Goal: Transaction & Acquisition: Obtain resource

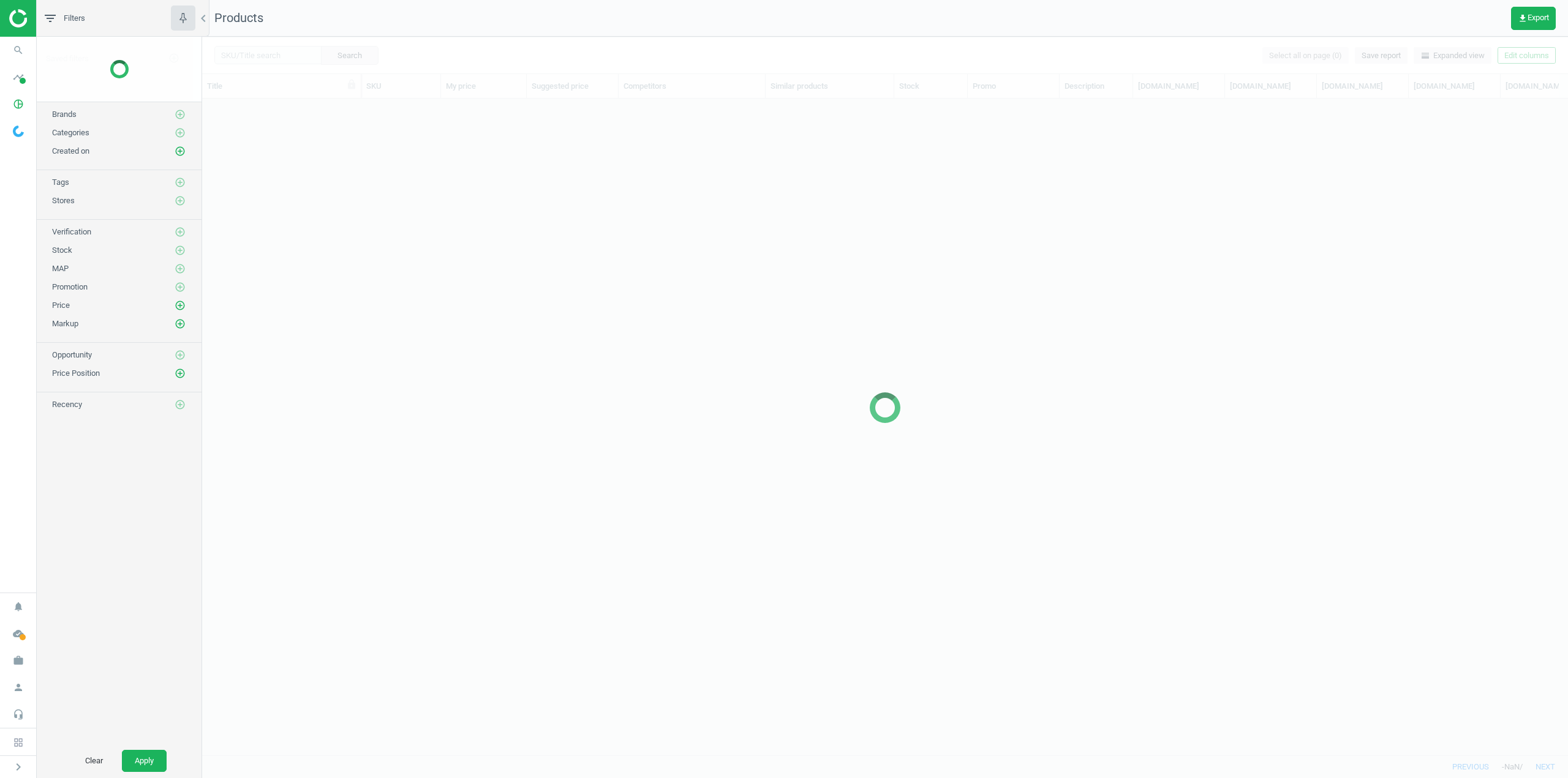
scroll to position [638, 1357]
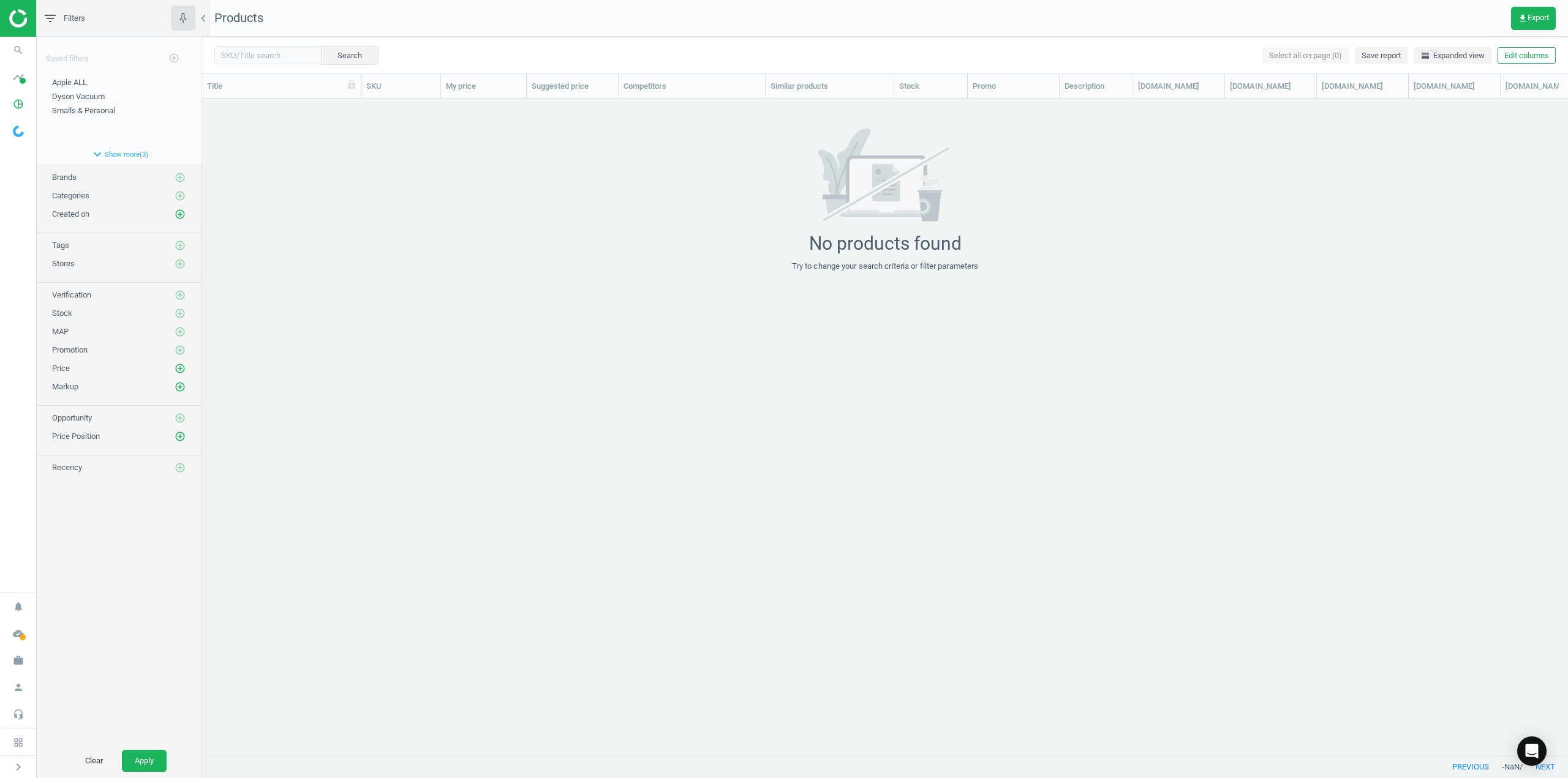
click at [63, 176] on span "Brands" at bounding box center [64, 177] width 24 height 9
click at [65, 194] on span "Categories" at bounding box center [71, 195] width 38 height 9
click at [203, 23] on icon "chevron_left" at bounding box center [203, 18] width 14 height 14
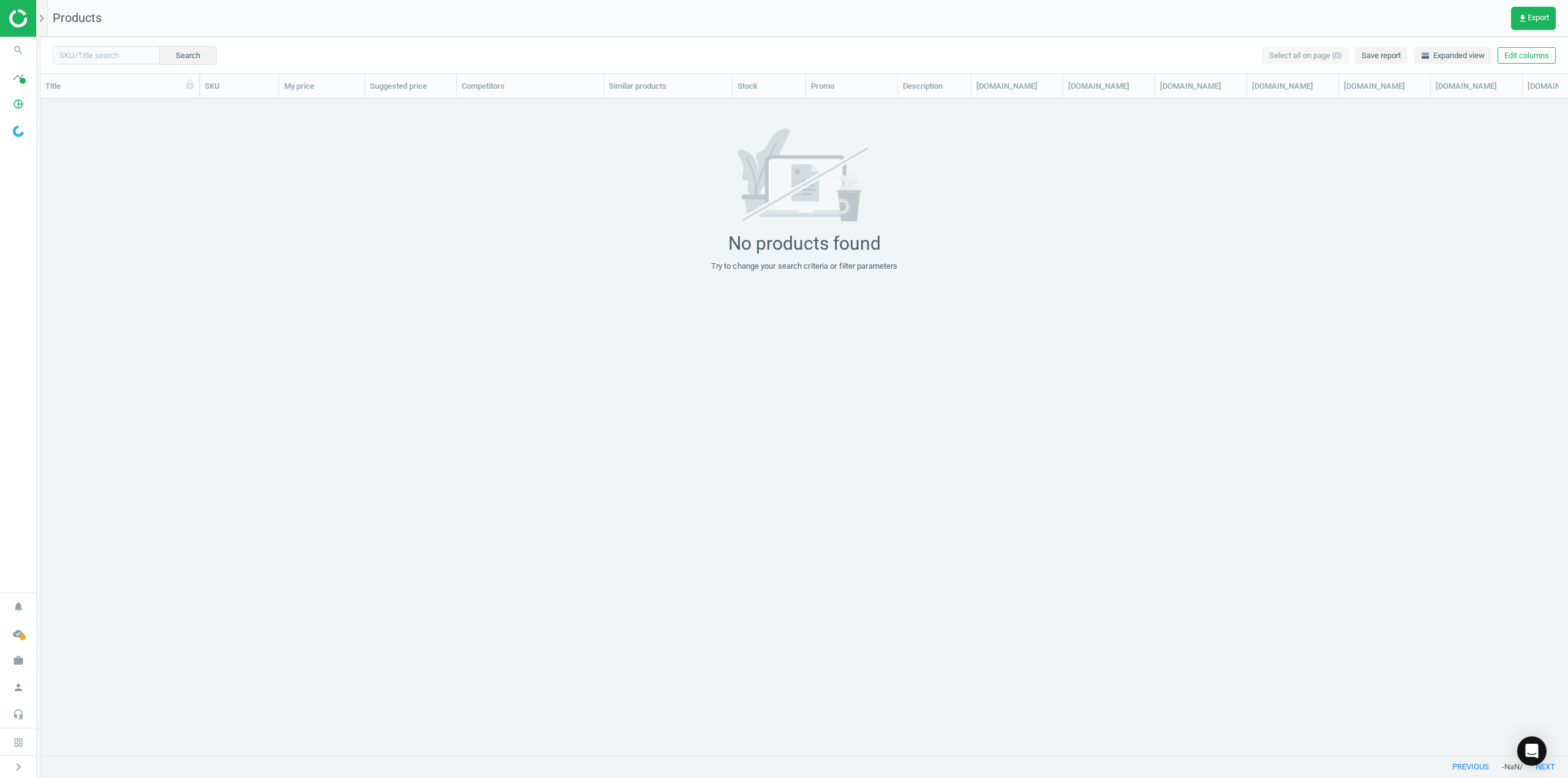
scroll to position [638, 1518]
click at [42, 14] on icon "chevron_right" at bounding box center [41, 18] width 14 height 14
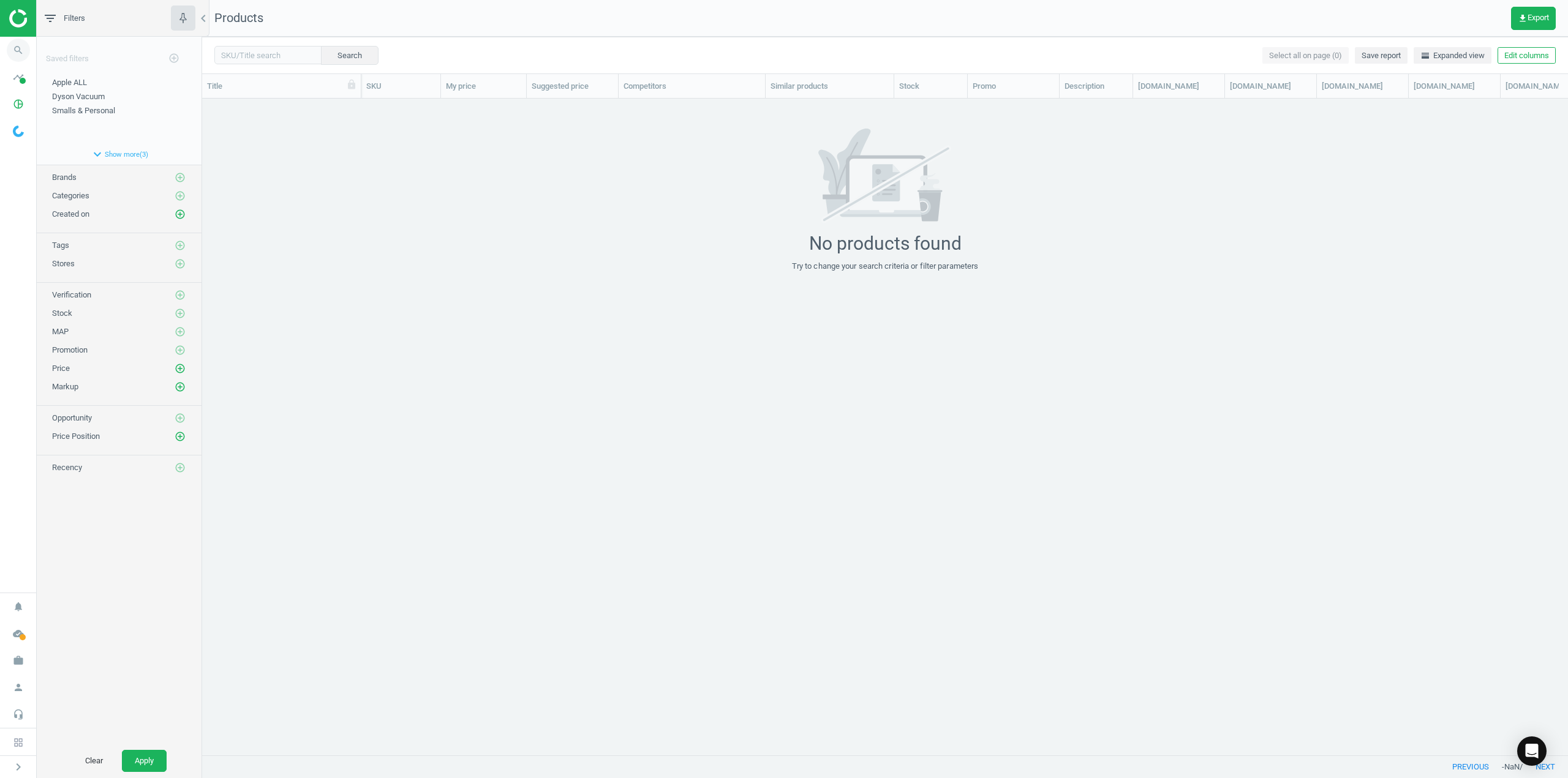
click at [22, 48] on icon "search" at bounding box center [18, 50] width 23 height 23
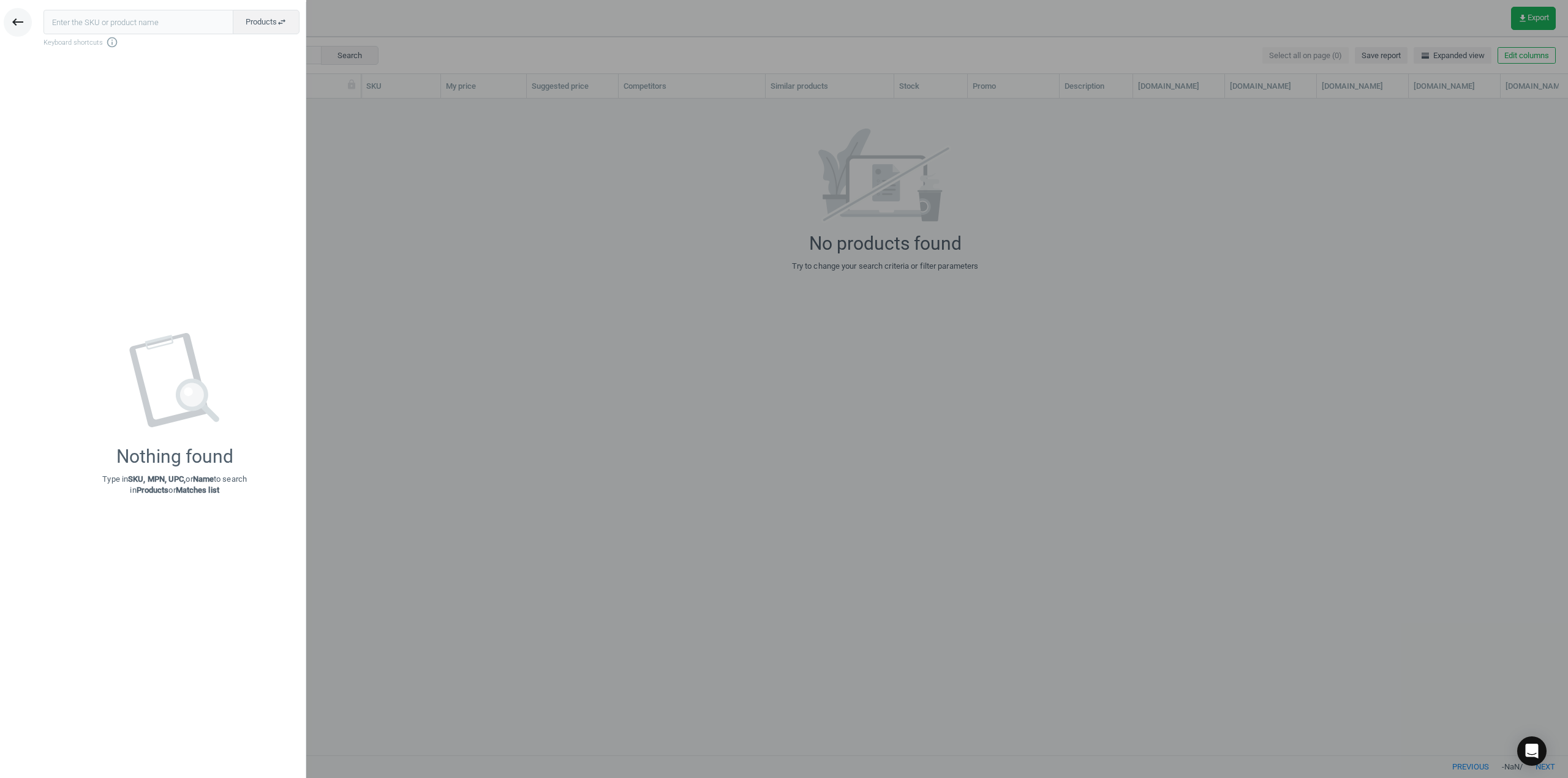
click at [18, 25] on icon "keyboard_backspace" at bounding box center [18, 21] width 14 height 14
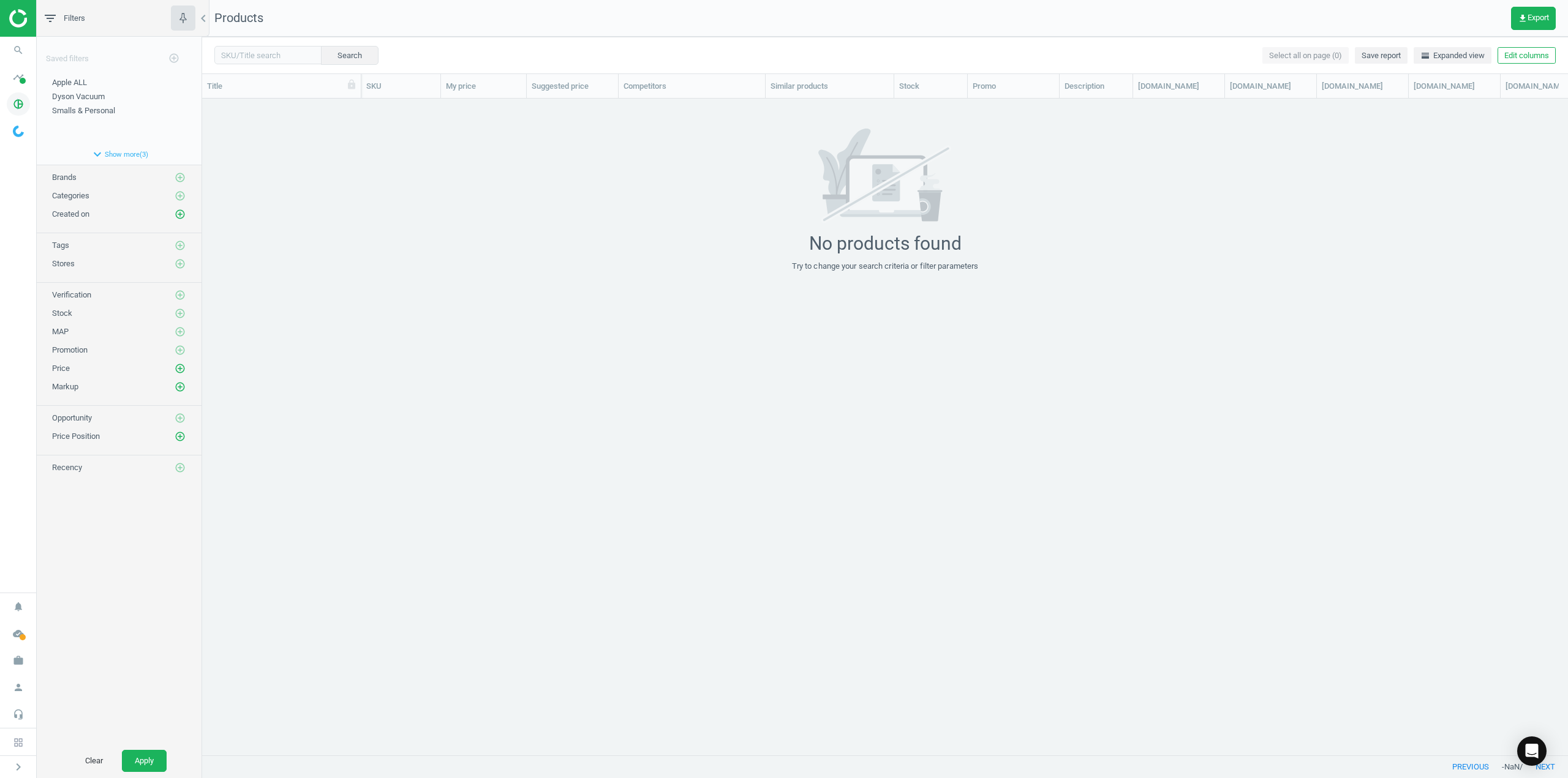
click at [18, 99] on icon "pie_chart_outlined" at bounding box center [18, 104] width 23 height 23
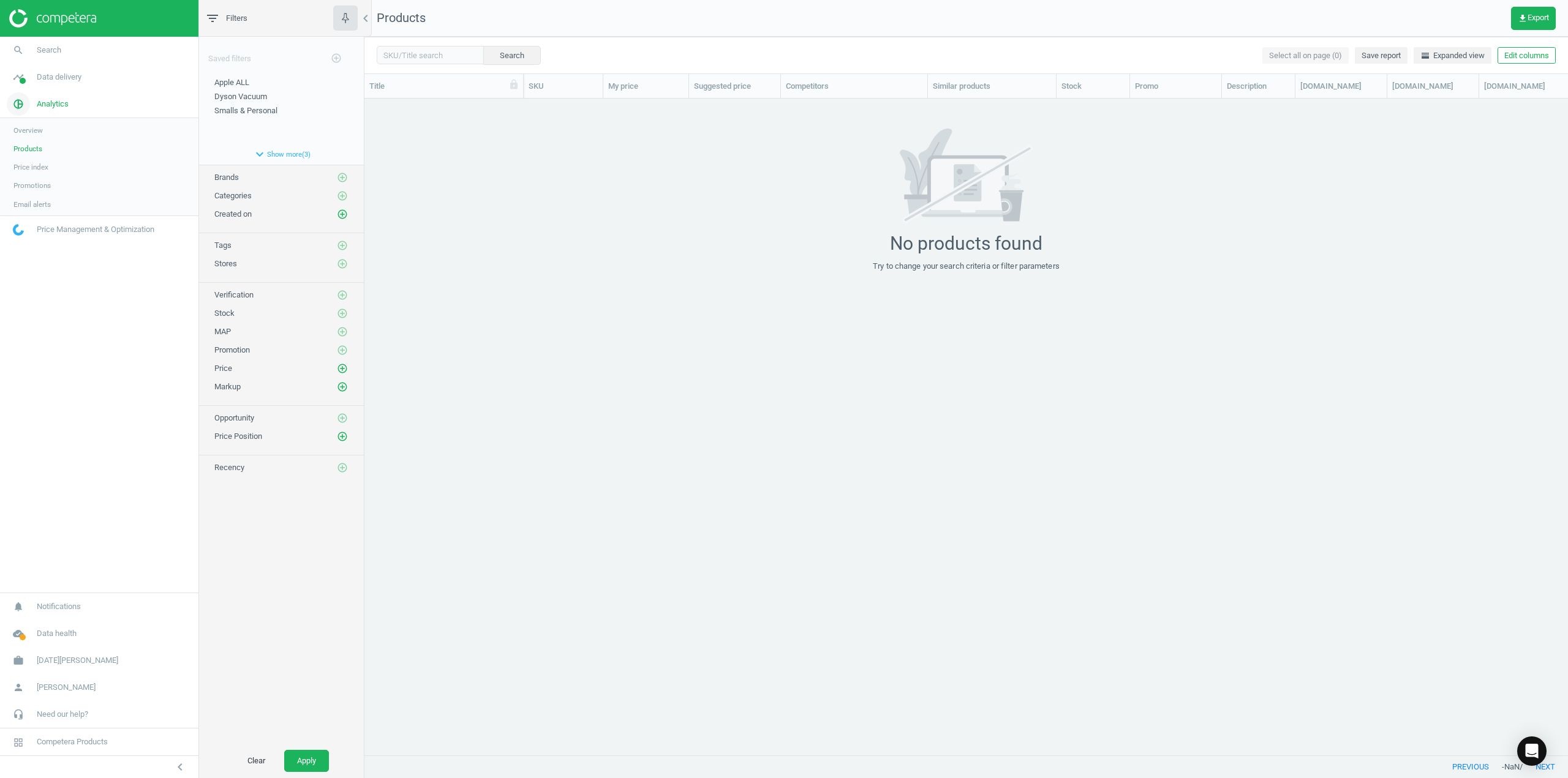
scroll to position [638, 1195]
click at [40, 132] on span "Overview" at bounding box center [28, 131] width 30 height 10
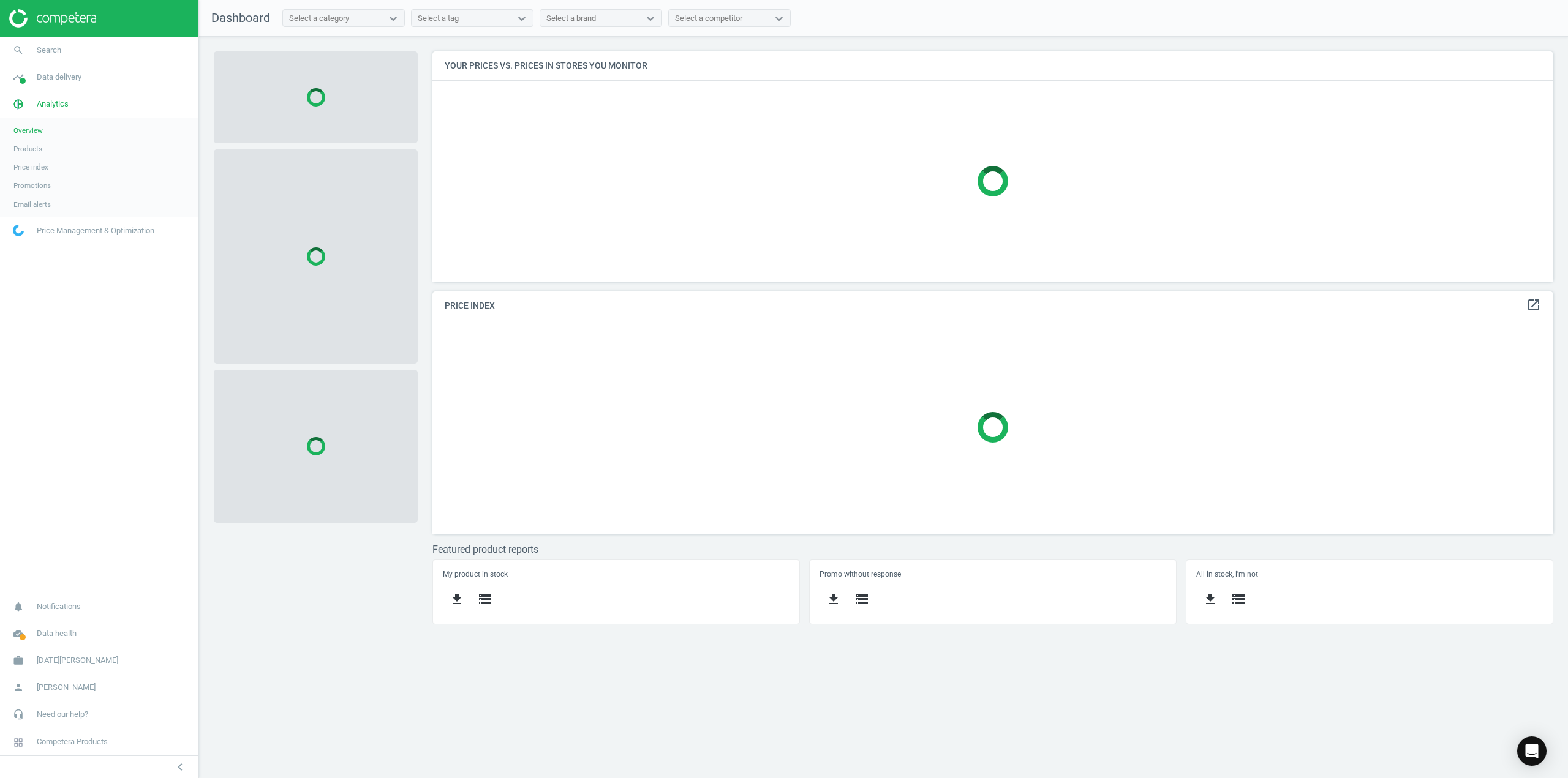
scroll to position [249, 1140]
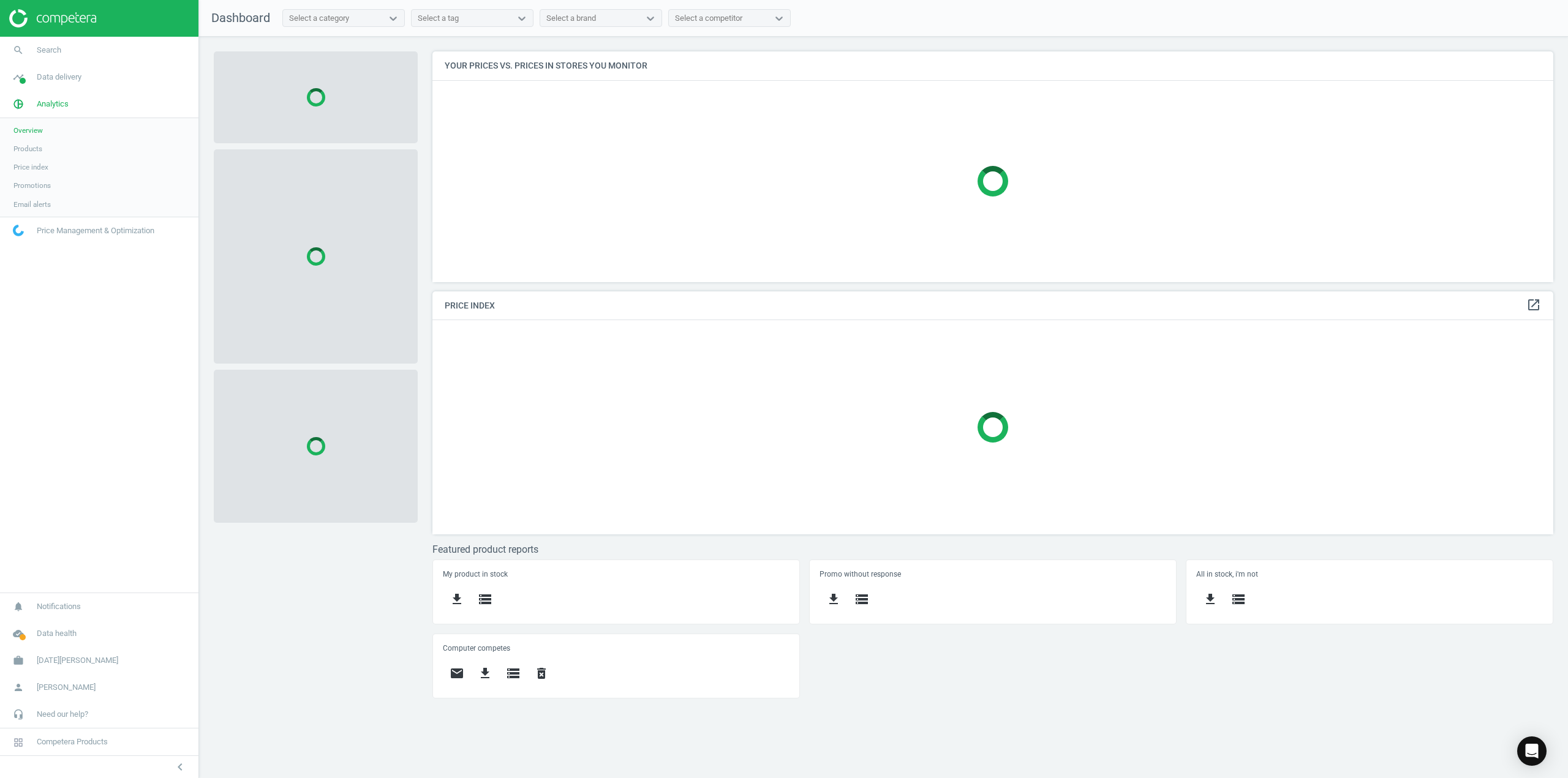
click at [35, 152] on span "Products" at bounding box center [28, 149] width 29 height 10
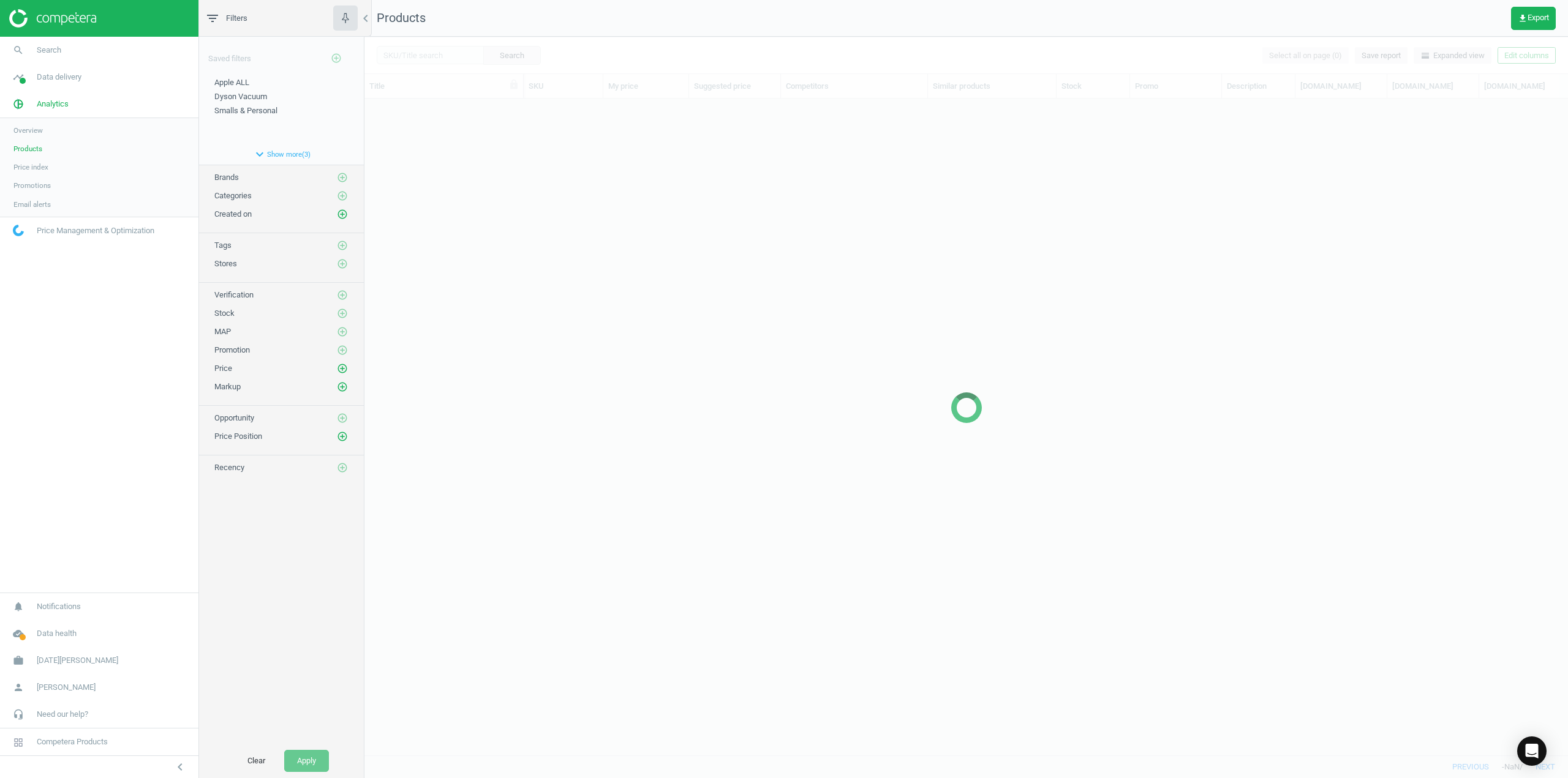
scroll to position [638, 1195]
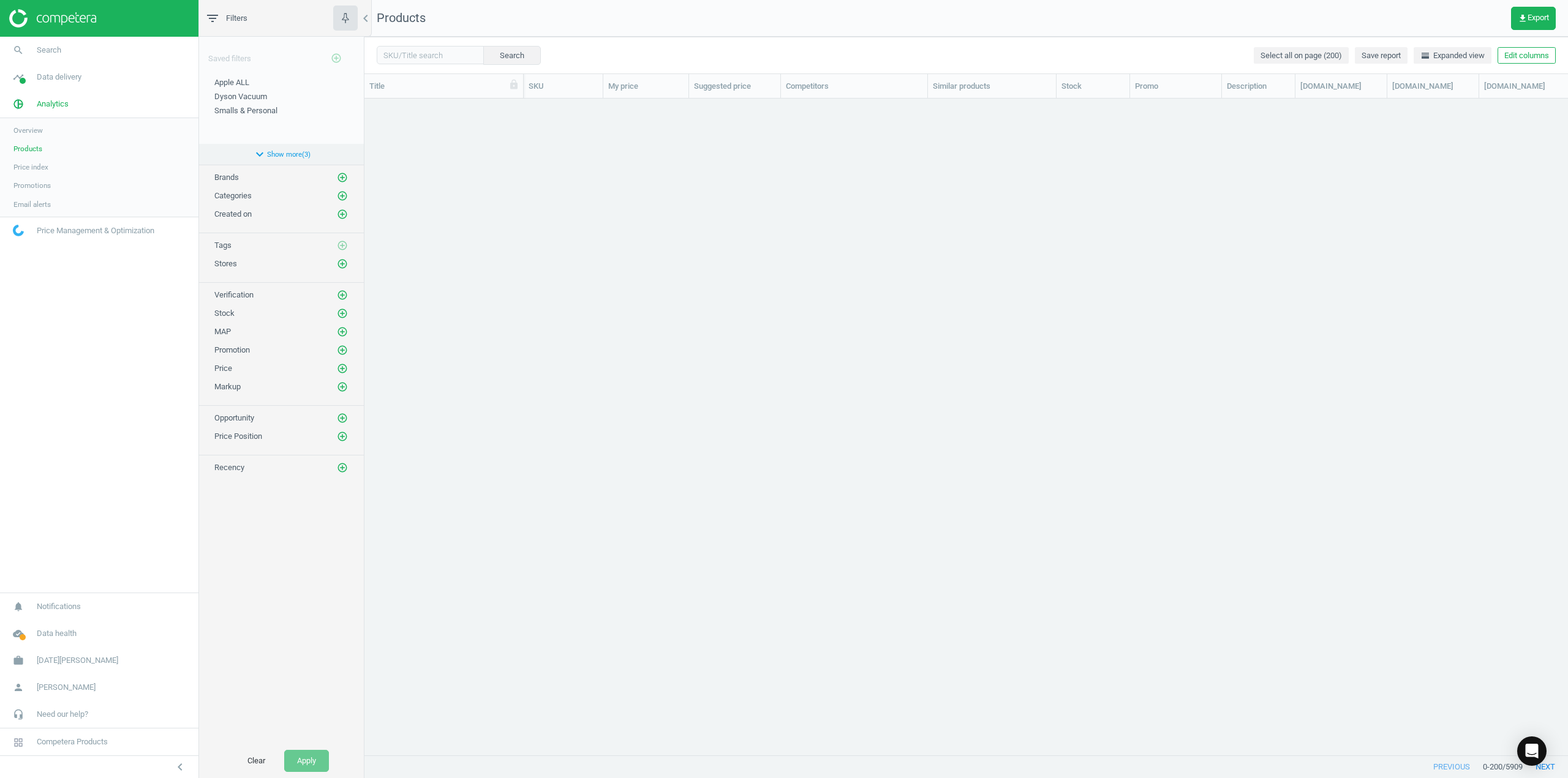
click at [270, 149] on button "expand_more Show more ( 3 )" at bounding box center [281, 154] width 165 height 21
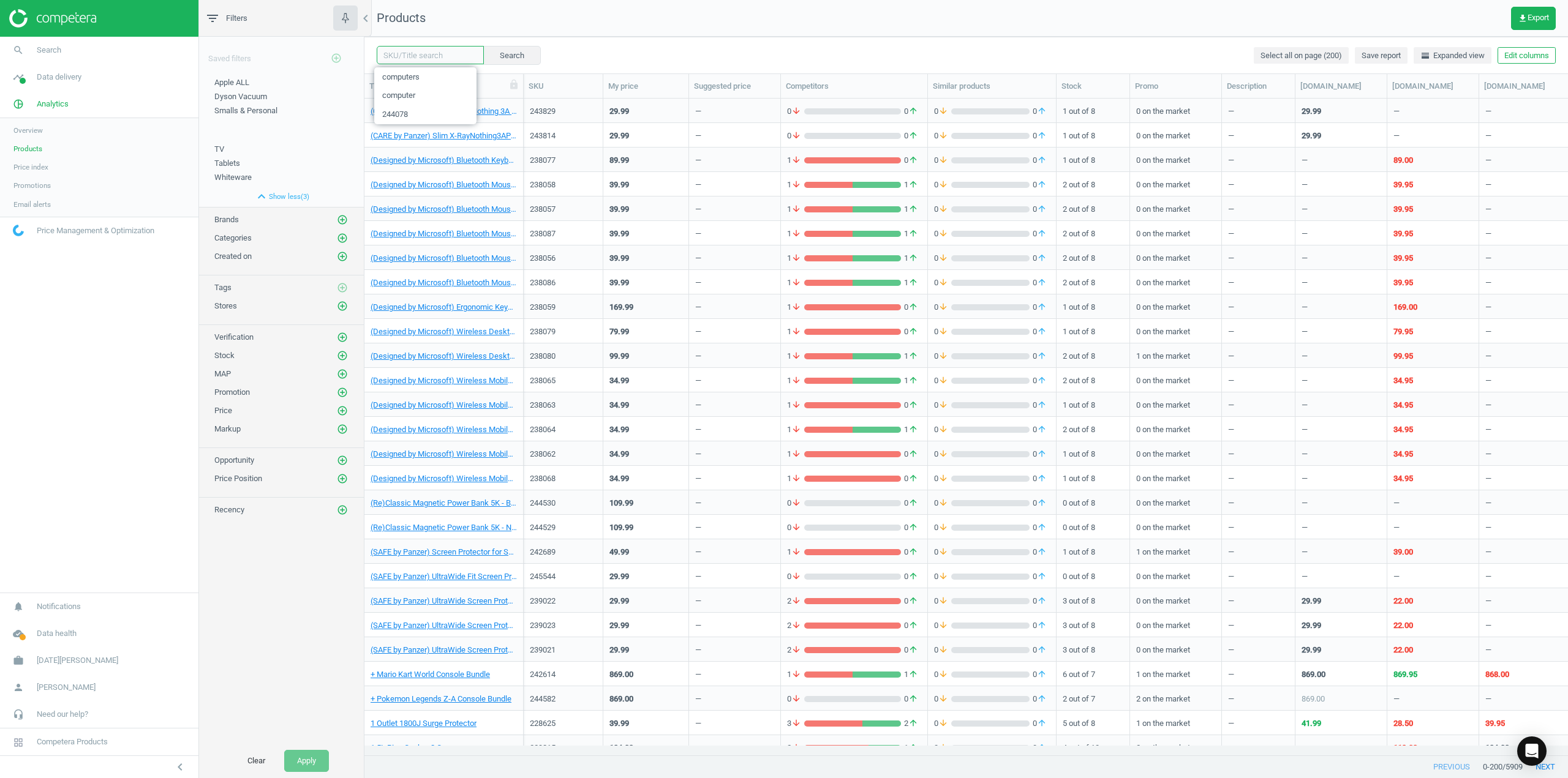
click at [413, 51] on input "text" at bounding box center [430, 55] width 107 height 18
click at [399, 75] on span "computers" at bounding box center [425, 77] width 102 height 19
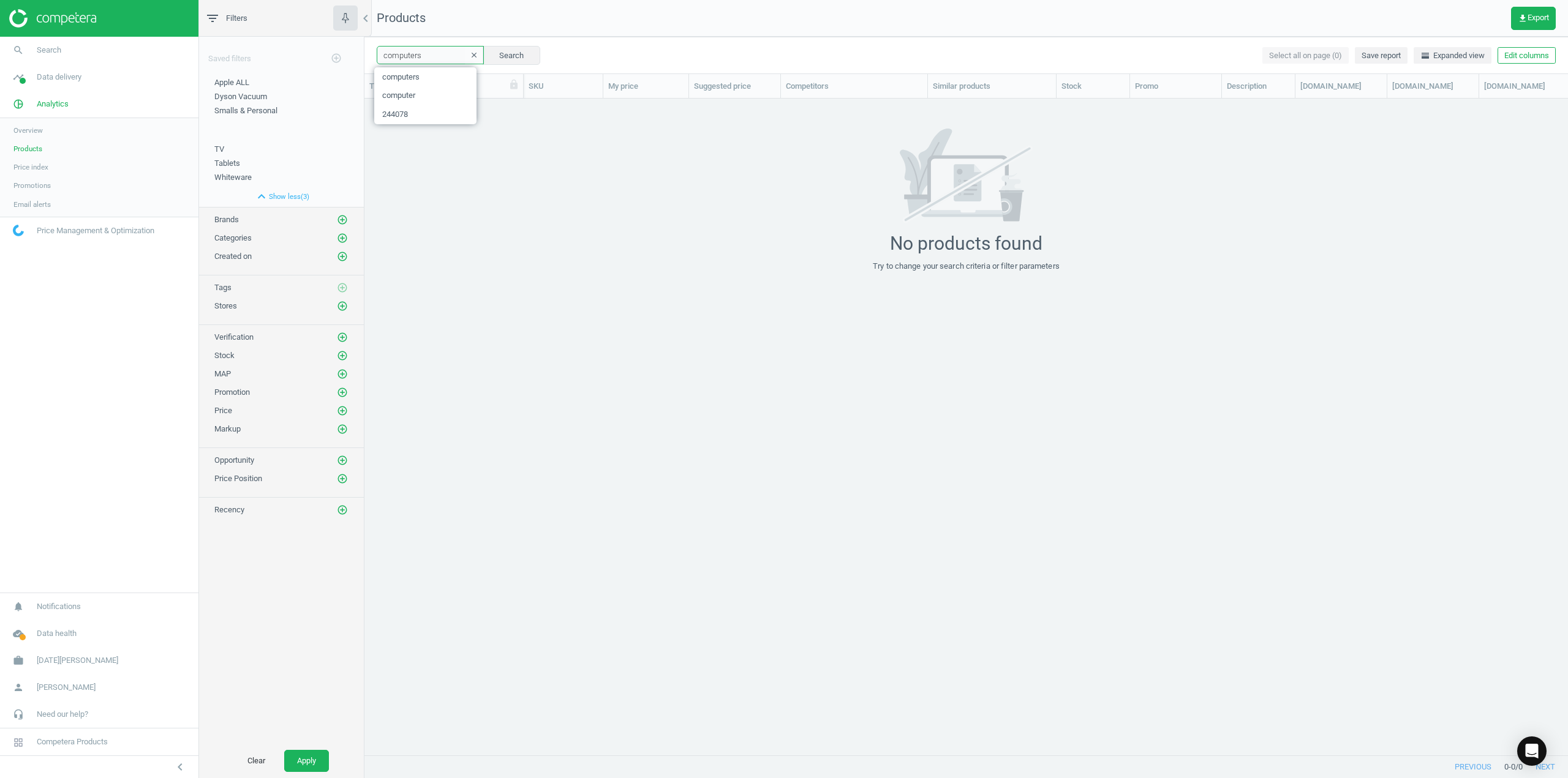
click at [449, 58] on input "computers" at bounding box center [430, 55] width 107 height 18
click at [427, 90] on span "computer" at bounding box center [425, 96] width 102 height 19
type input "computer"
click at [470, 56] on icon "clear" at bounding box center [475, 55] width 9 height 9
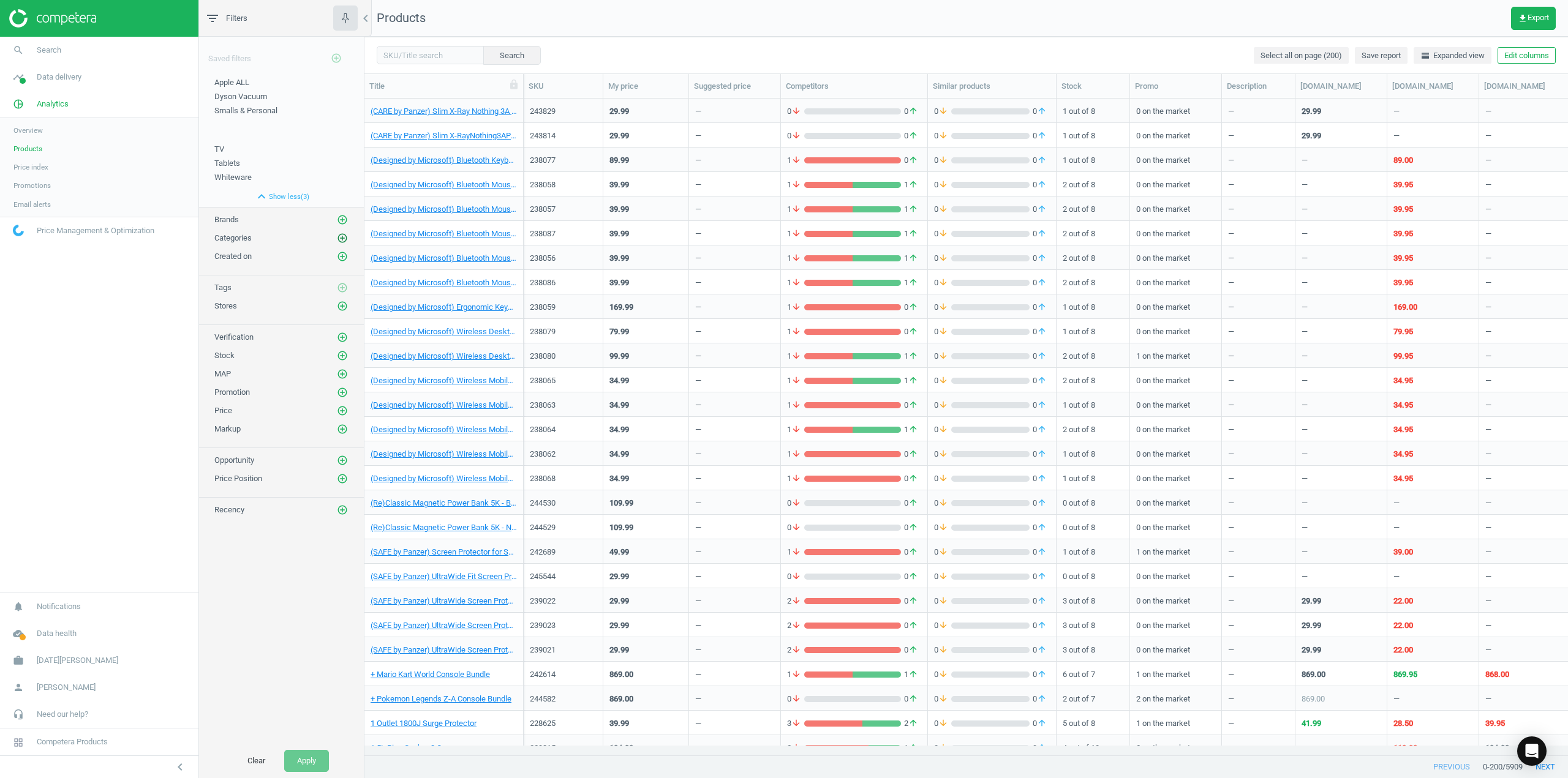
click at [340, 236] on icon "add_circle_outline" at bounding box center [343, 238] width 11 height 11
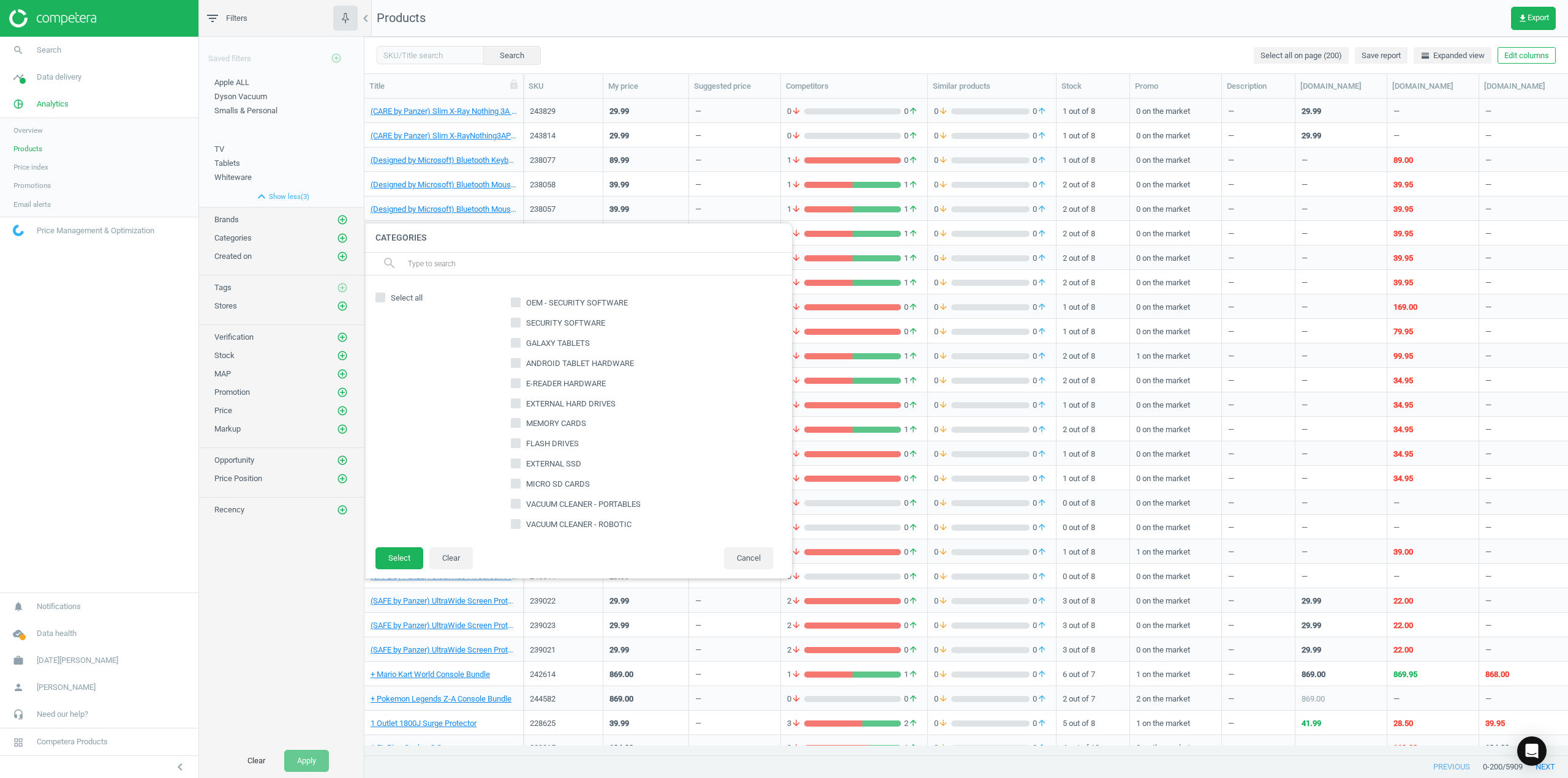
click at [421, 268] on input "text" at bounding box center [594, 264] width 376 height 19
type input "comput"
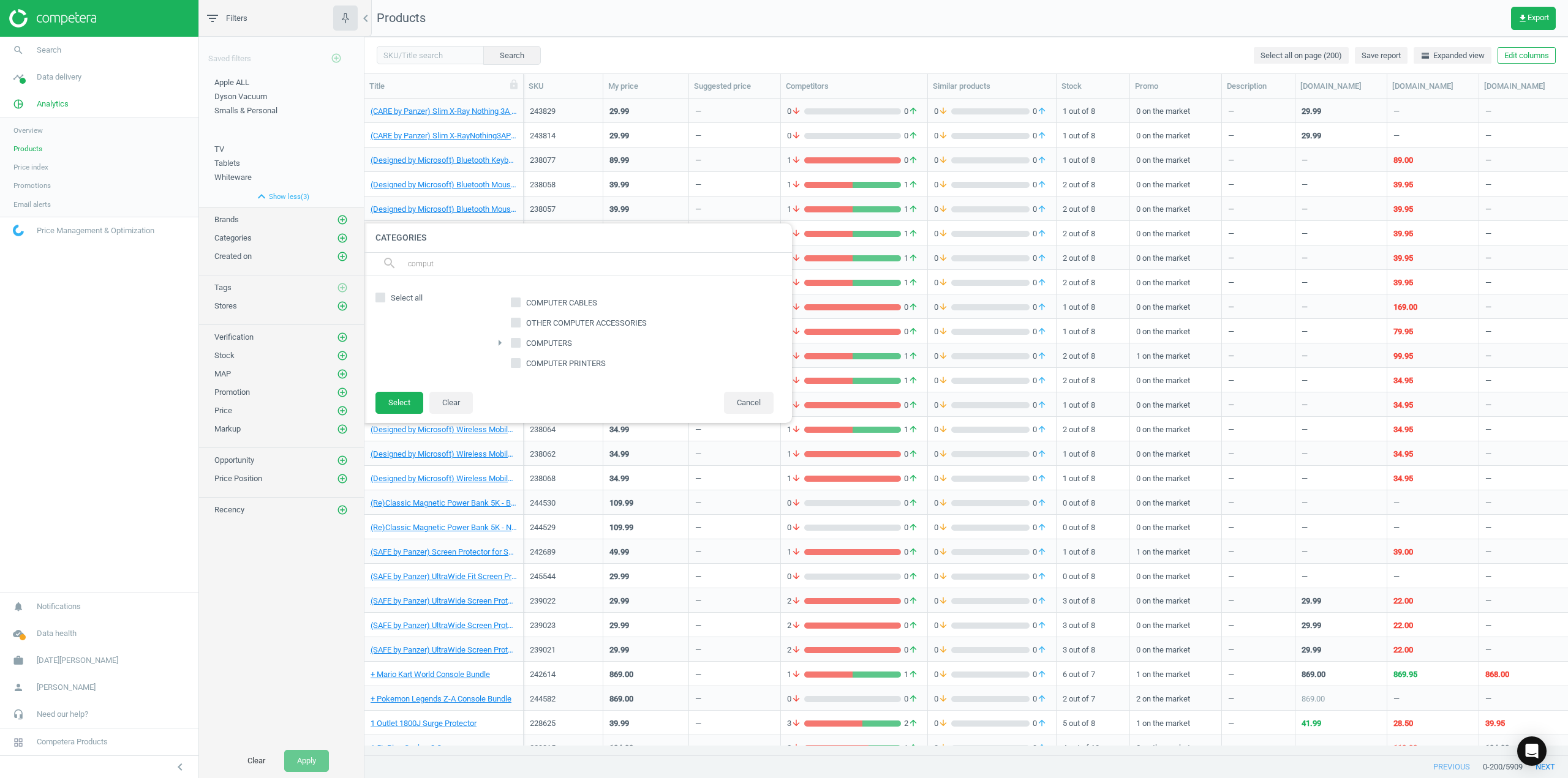
click at [518, 341] on input "COMPUTERS" at bounding box center [516, 343] width 8 height 8
checkbox input "true"
click at [409, 401] on button "Select" at bounding box center [399, 403] width 48 height 22
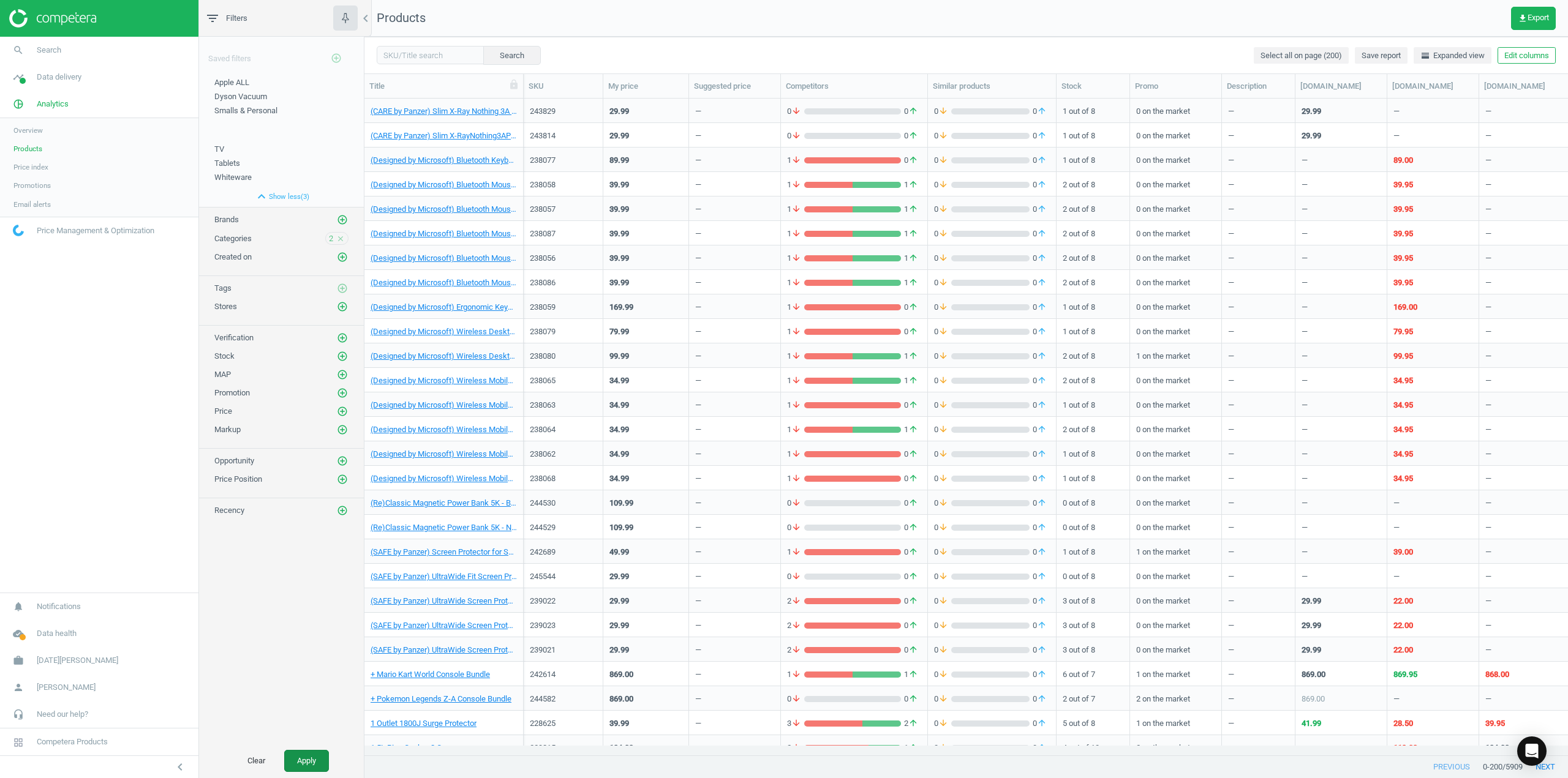
click at [318, 757] on button "Apply" at bounding box center [306, 761] width 45 height 22
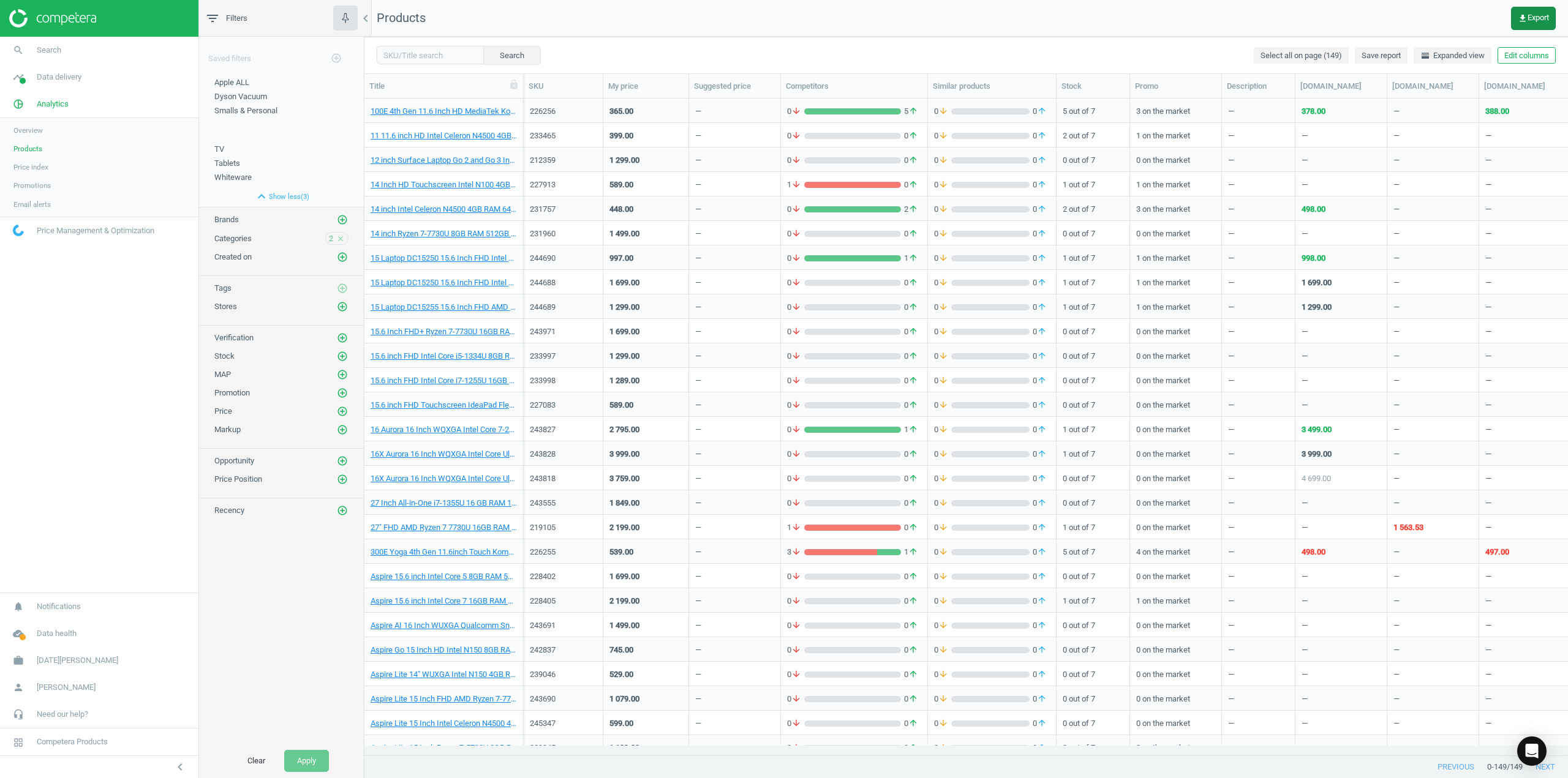
click at [1518, 18] on icon "get_app" at bounding box center [1523, 18] width 10 height 10
click at [1416, 90] on button "insert_drive_file Report (Excel)" at bounding box center [1449, 93] width 213 height 23
